Goal: Information Seeking & Learning: Find specific fact

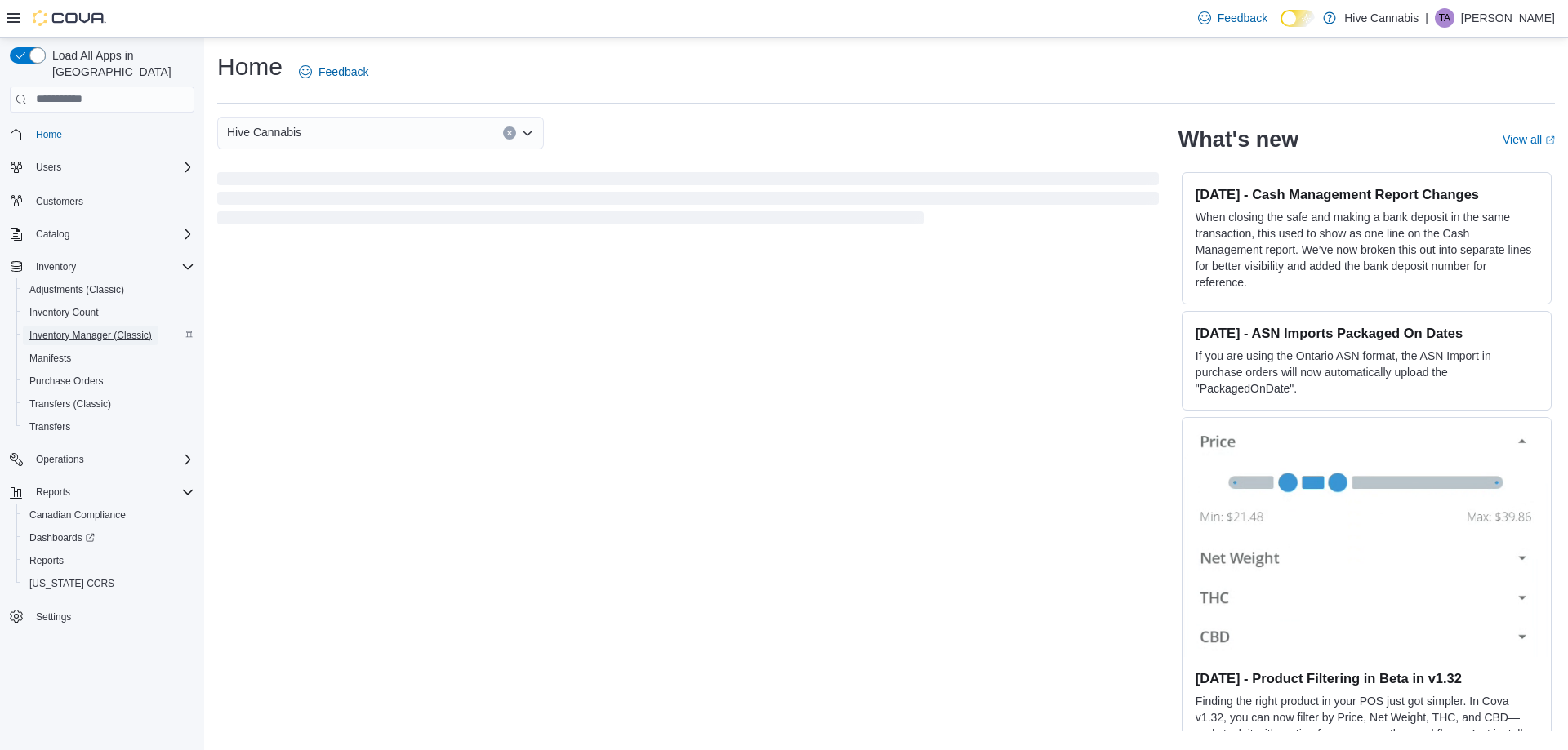
click at [60, 329] on span "Inventory Manager (Classic)" at bounding box center [91, 335] width 123 height 13
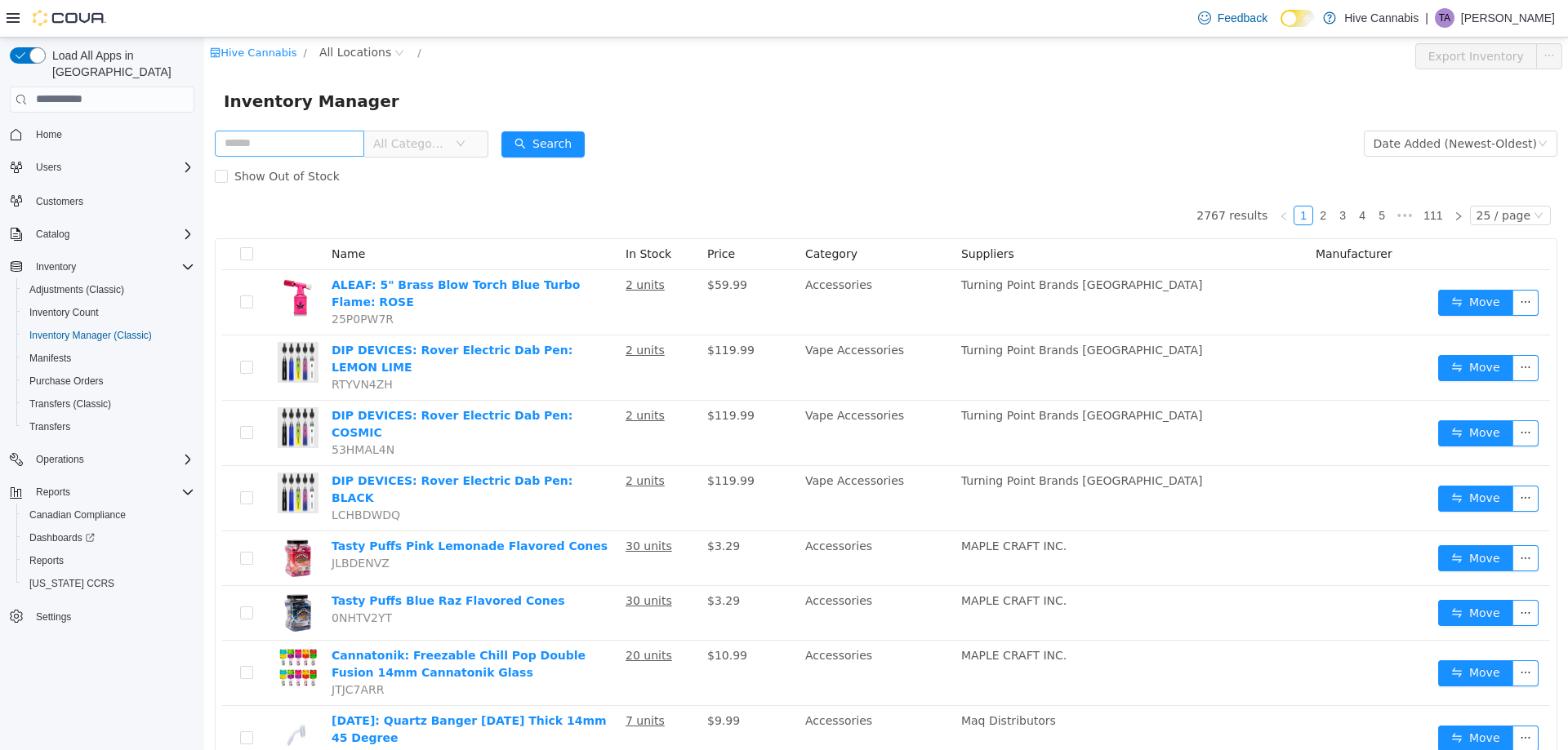
click at [292, 145] on input "text" at bounding box center [289, 142] width 150 height 26
type input "*******"
click at [352, 50] on span "All Locations" at bounding box center [355, 51] width 72 height 18
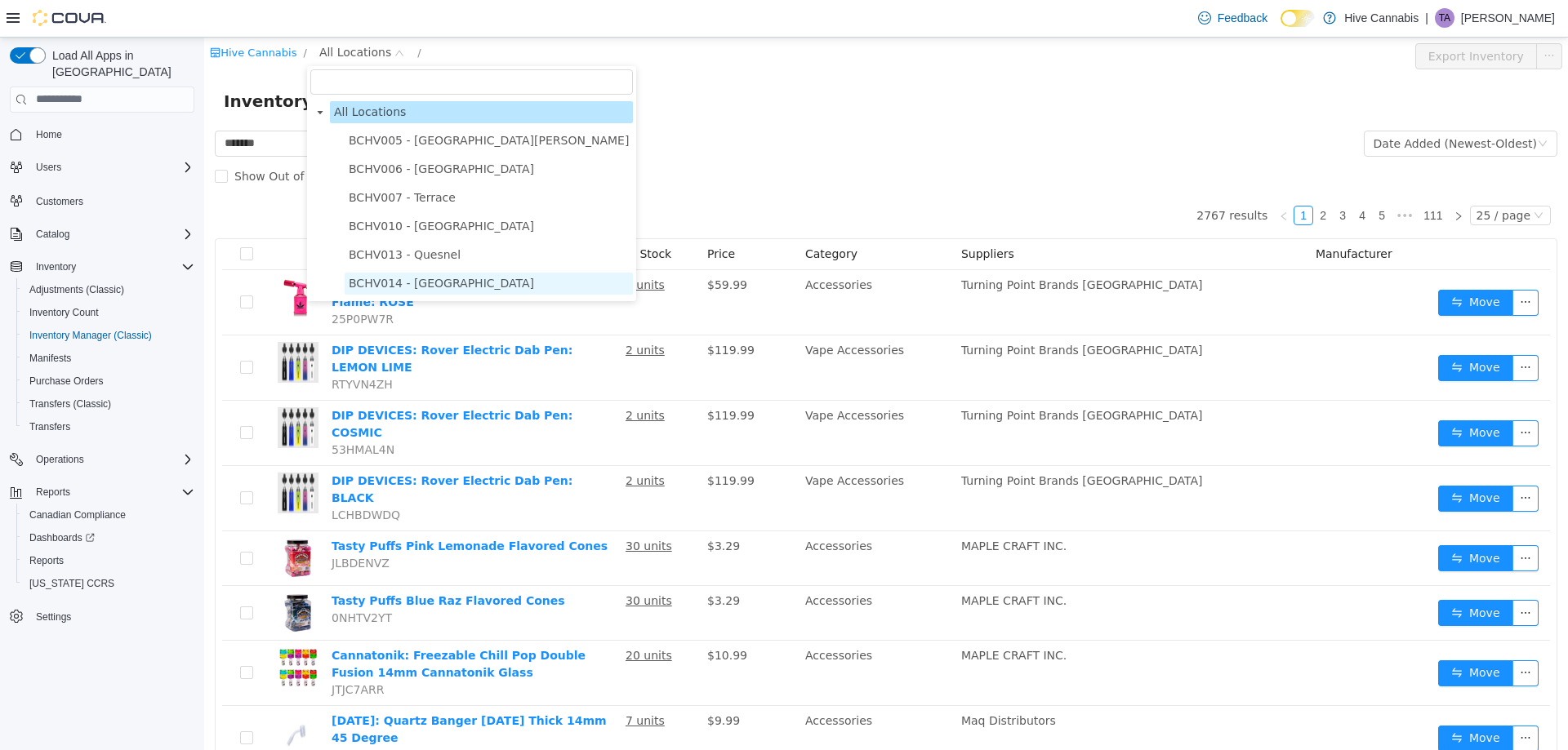
click at [424, 285] on span "BCHV014 - [GEOGRAPHIC_DATA]" at bounding box center [442, 282] width 186 height 13
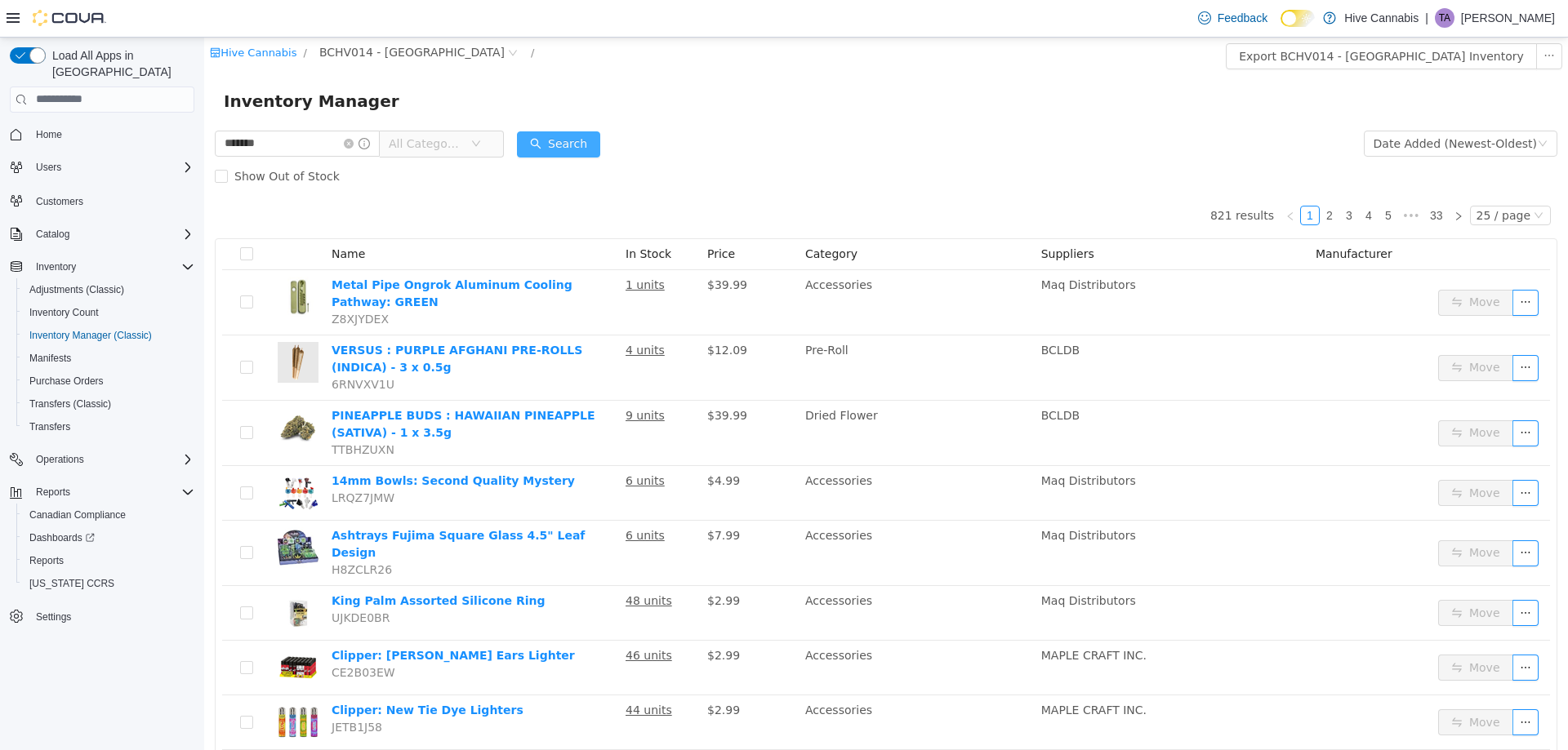
drag, startPoint x: 585, startPoint y: 136, endPoint x: 664, endPoint y: 136, distance: 79.0
click at [585, 137] on button "Search" at bounding box center [558, 143] width 83 height 26
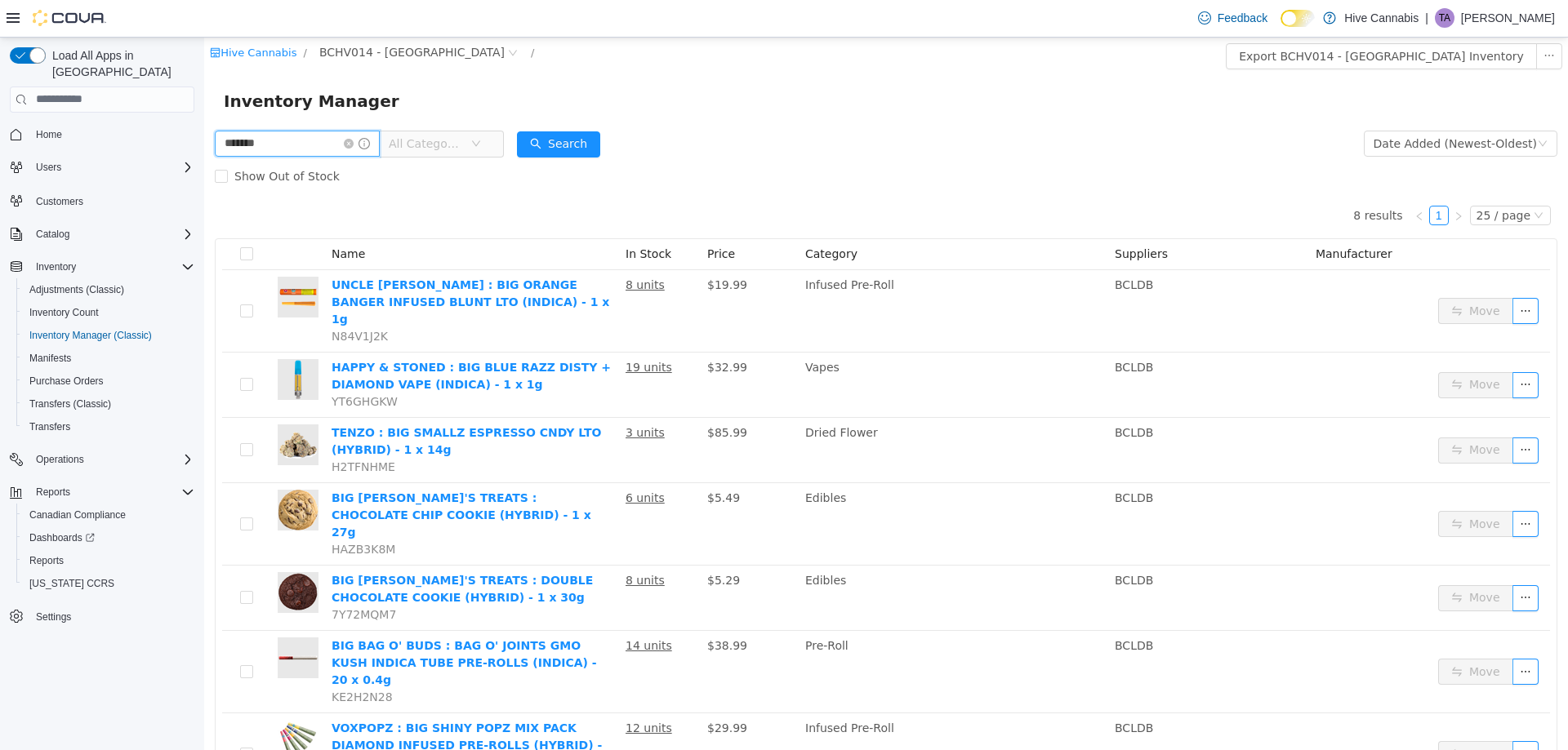
drag, startPoint x: 298, startPoint y: 143, endPoint x: 168, endPoint y: 151, distance: 130.2
click at [204, 151] on html "Hive Cannabis / BCHV014 - Abbotsford / Export BCHV014 - Abbotsford Inventory In…" at bounding box center [885, 393] width 1363 height 713
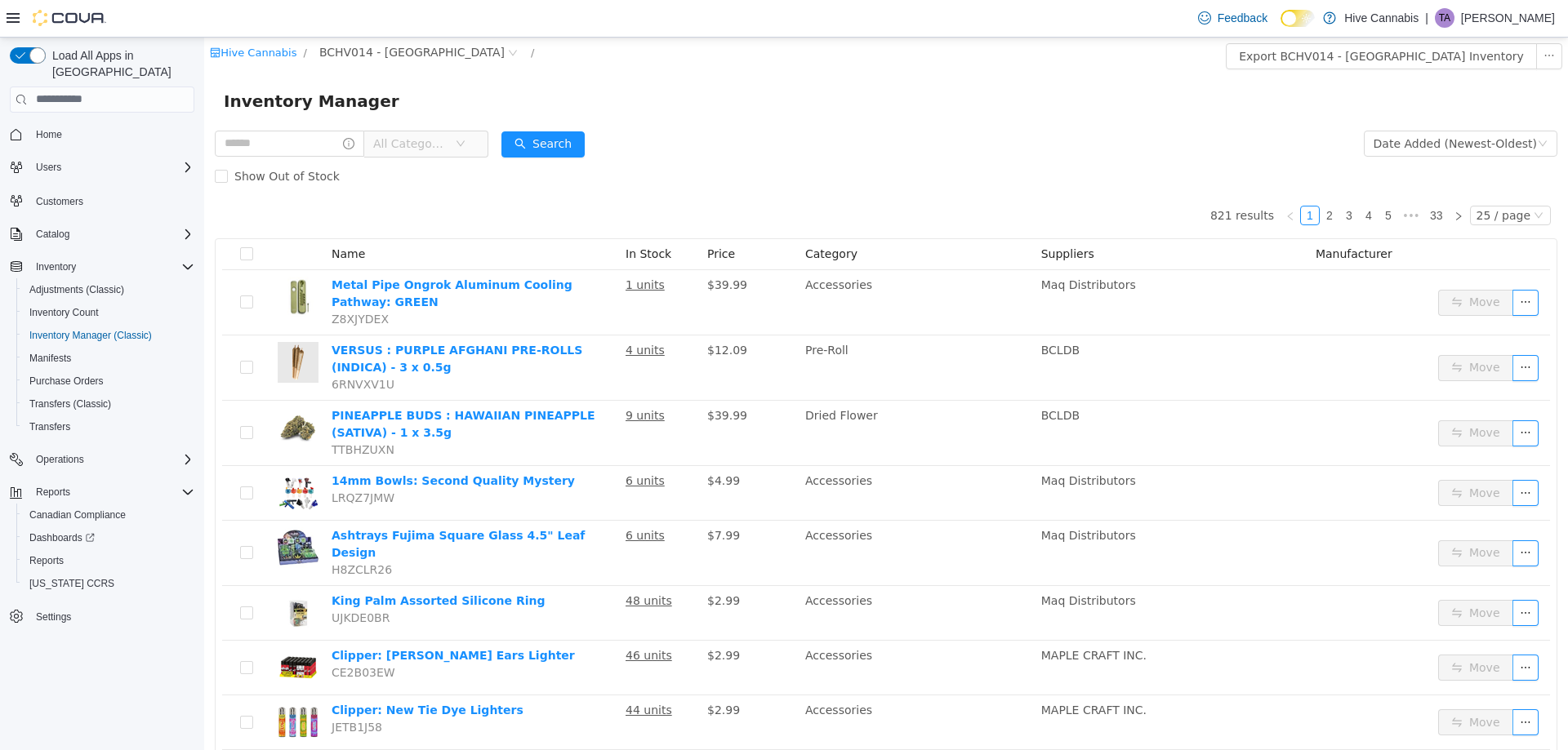
click at [430, 139] on span "All Categories" at bounding box center [410, 142] width 74 height 16
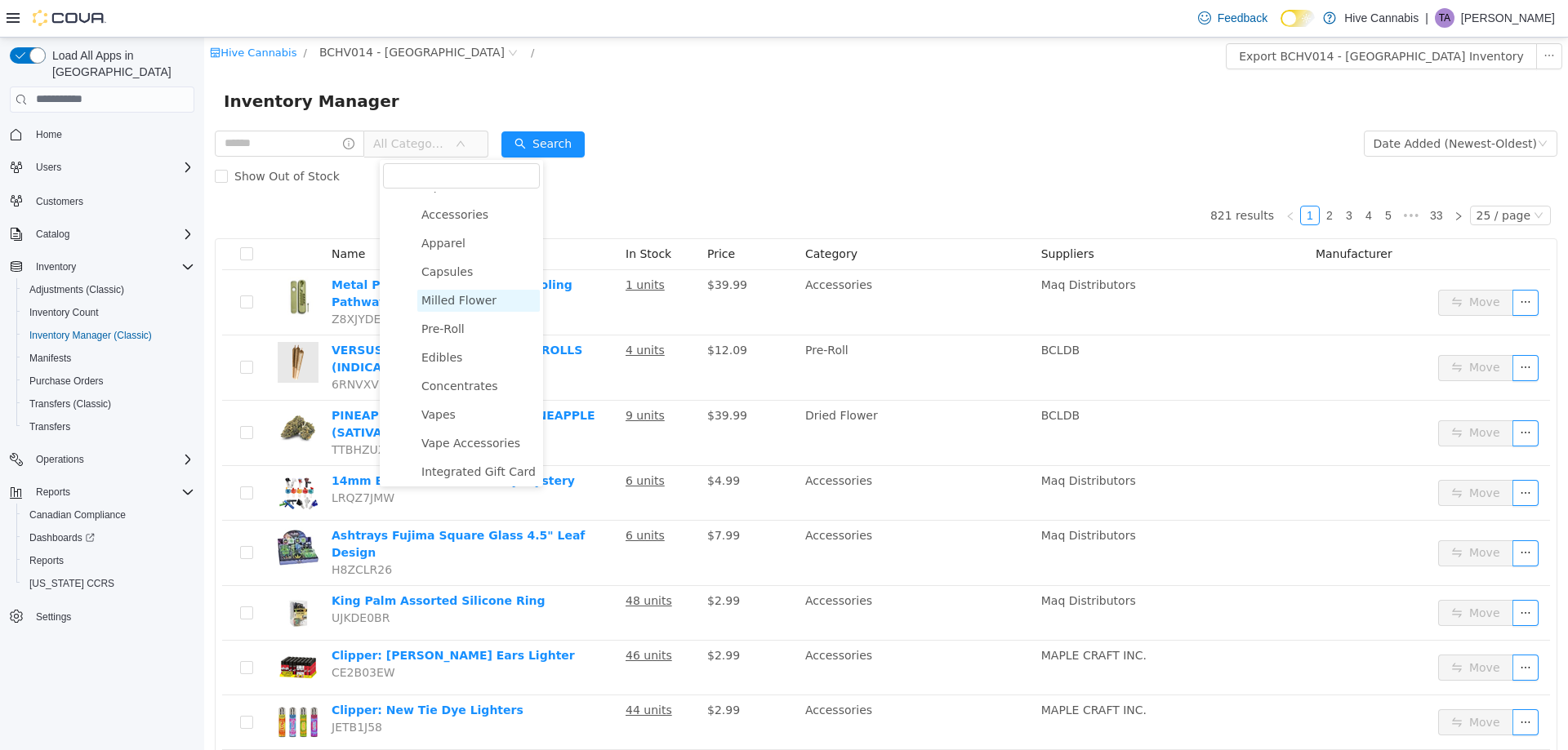
scroll to position [163, 0]
click at [445, 334] on span "Pre-Roll" at bounding box center [443, 327] width 43 height 13
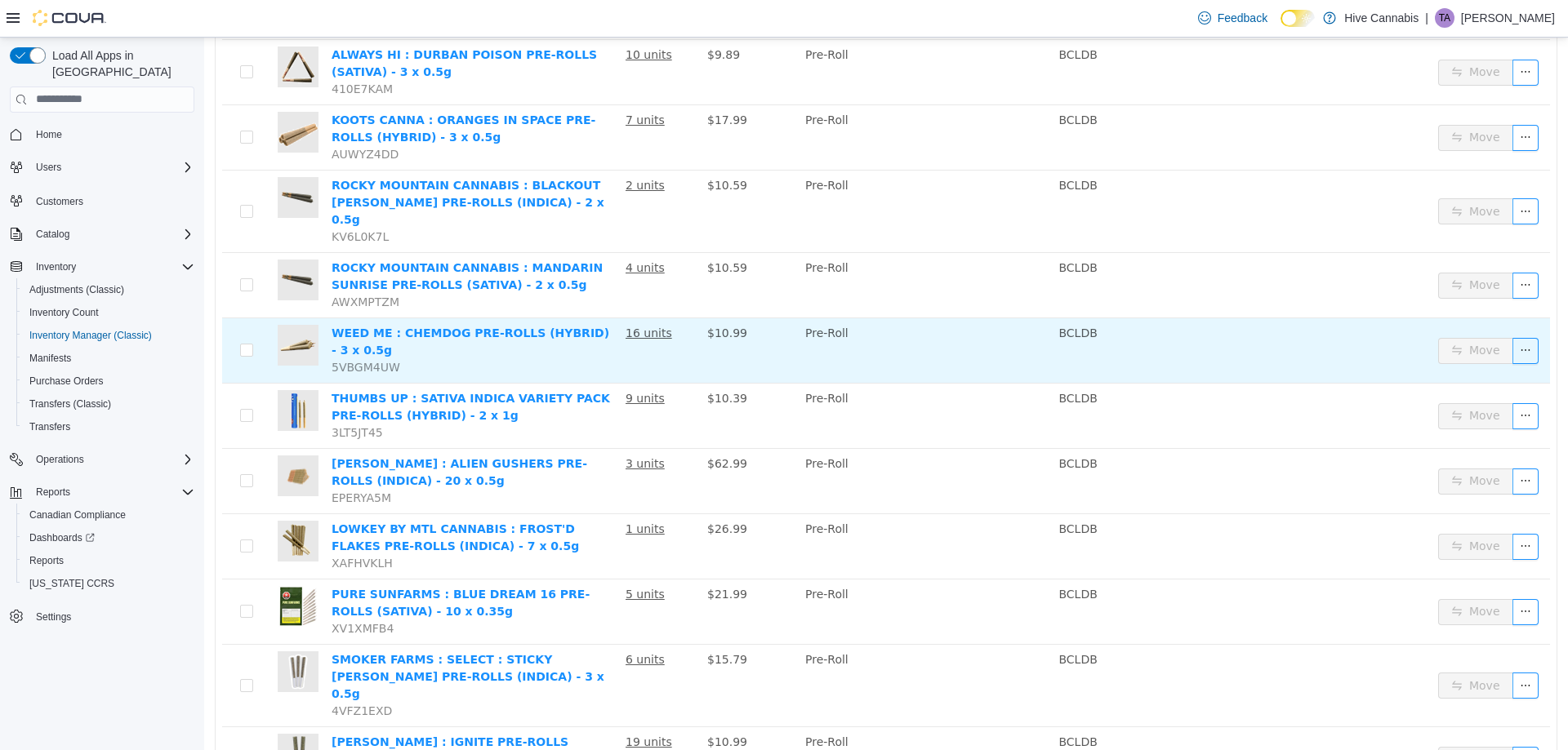
scroll to position [1167, 0]
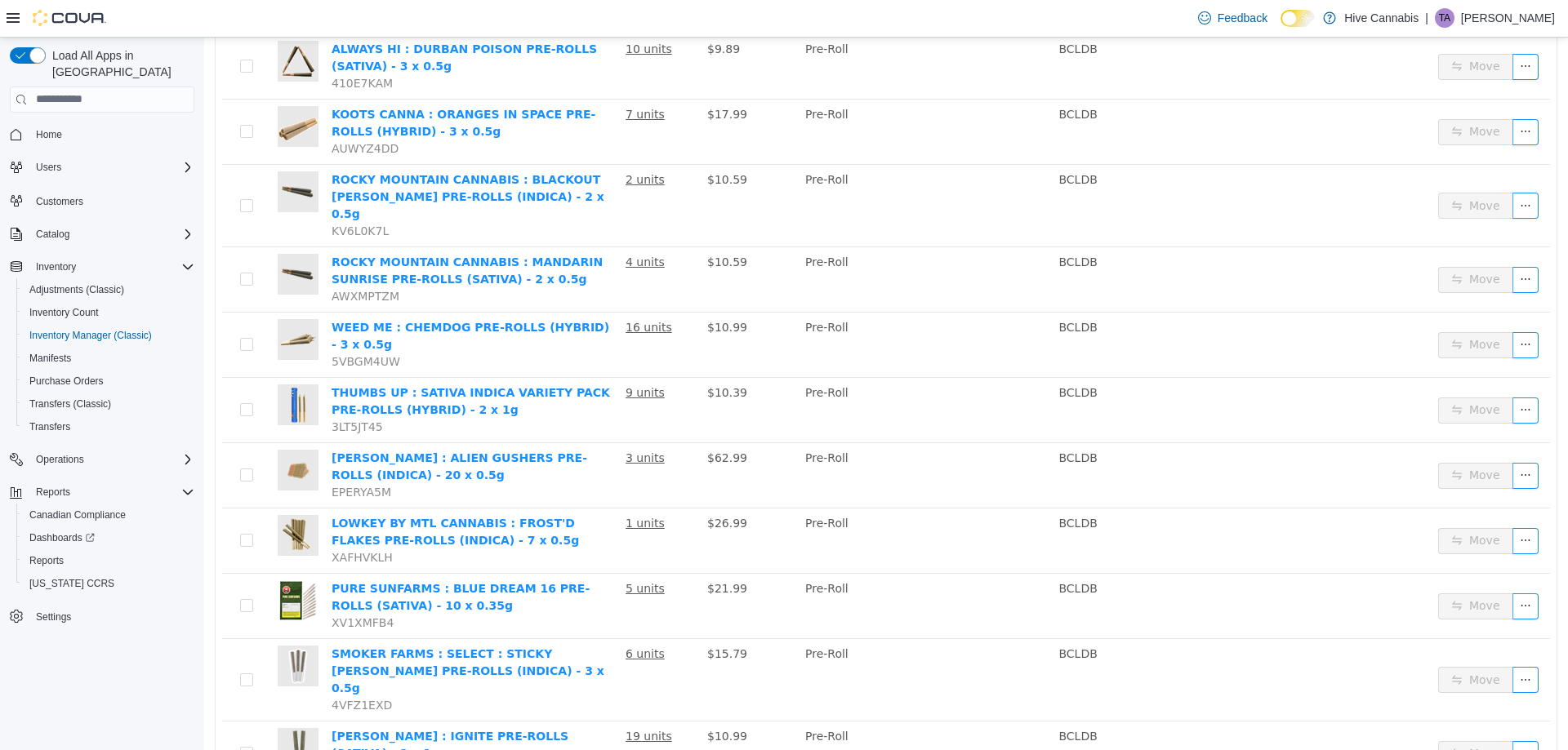
click at [1499, 705] on li "50 / page" at bounding box center [1503, 700] width 79 height 26
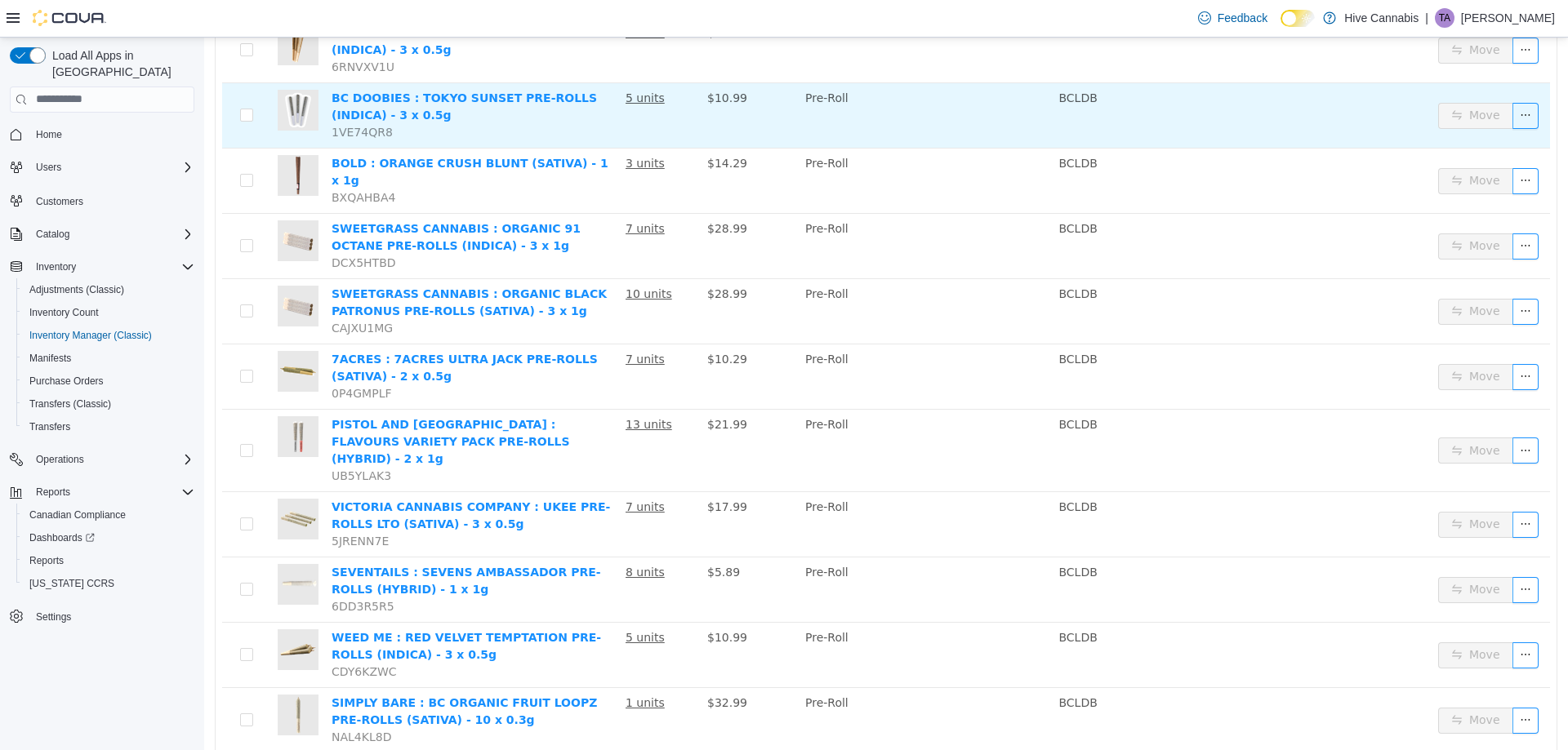
scroll to position [0, 0]
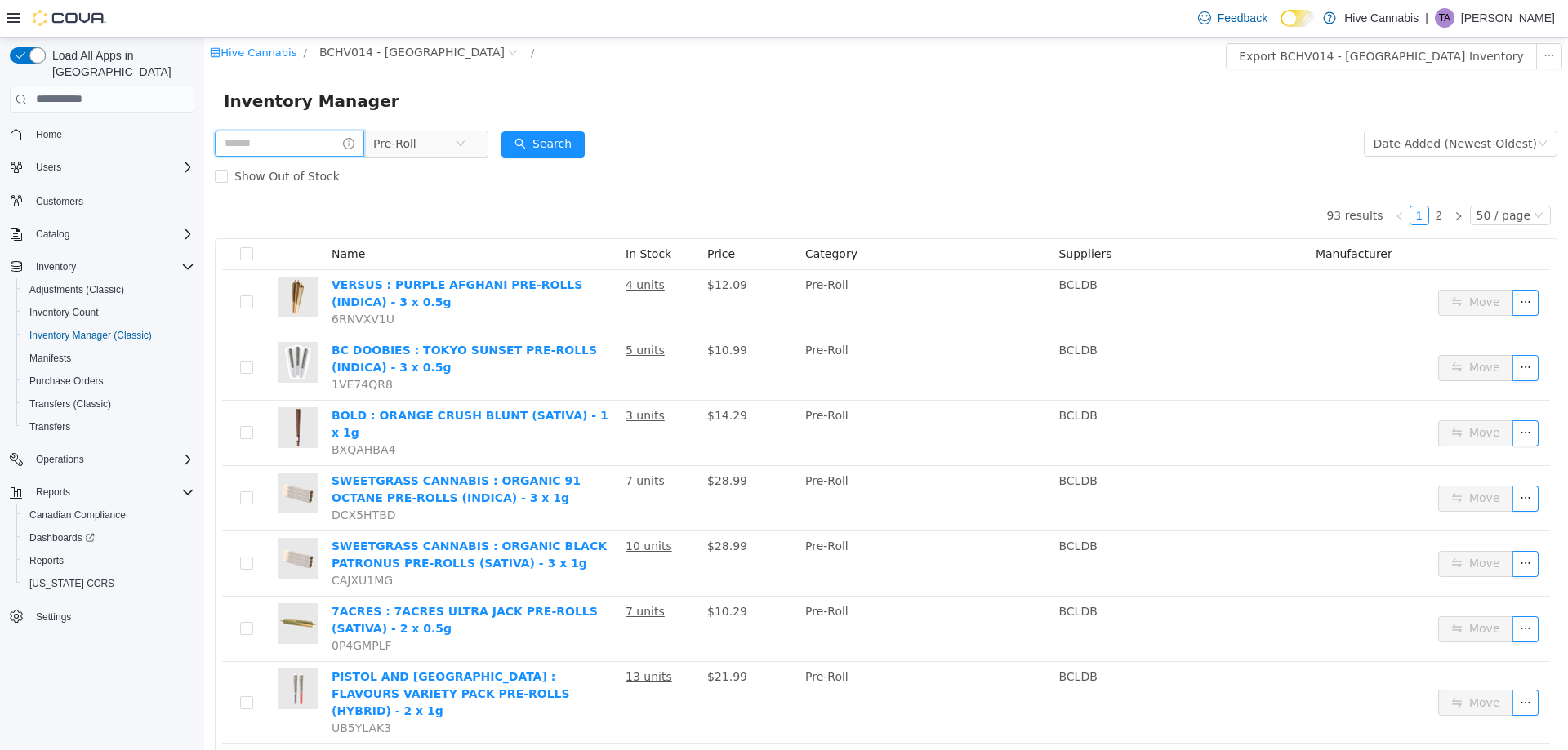
click at [300, 140] on input "text" at bounding box center [289, 142] width 150 height 26
type input "*******"
click at [586, 142] on button "Search" at bounding box center [558, 143] width 83 height 26
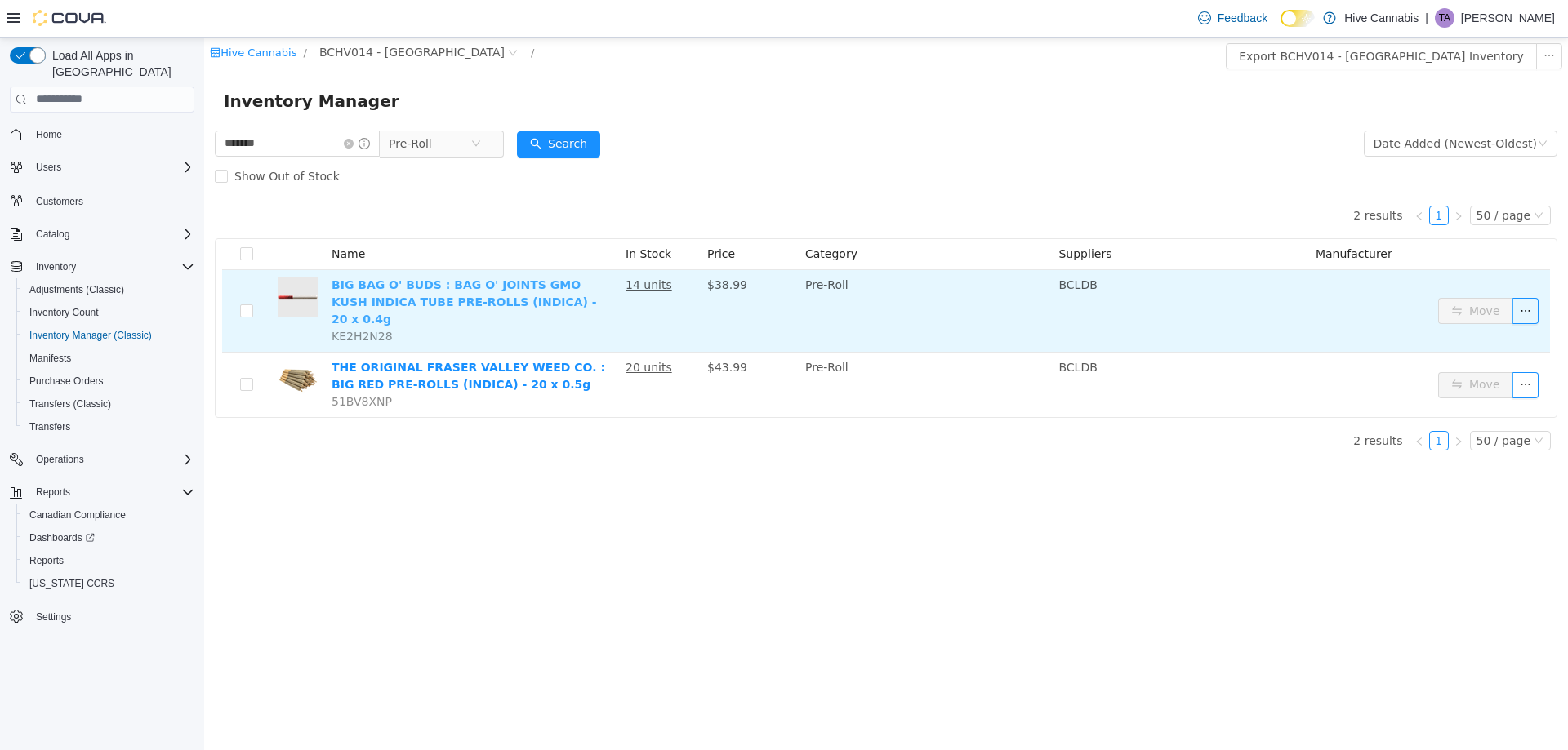
click at [462, 286] on link "BIG BAG O' BUDS : BAG O' JOINTS GMO KUSH INDICA TUBE PRE-ROLLS (INDICA) - 20 x …" at bounding box center [464, 301] width 265 height 48
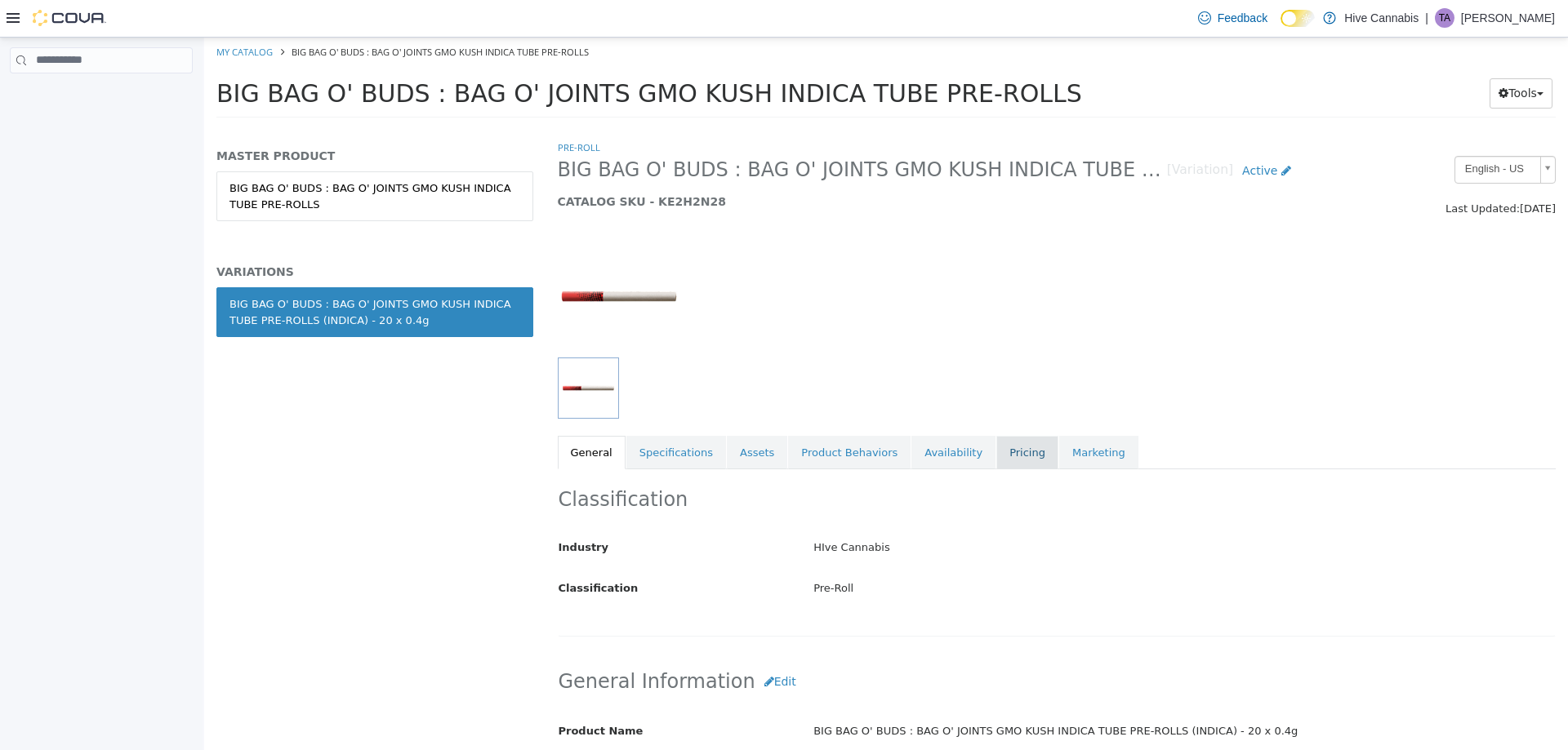
click at [996, 450] on link "Pricing" at bounding box center [1027, 453] width 62 height 34
